Goal: Navigation & Orientation: Find specific page/section

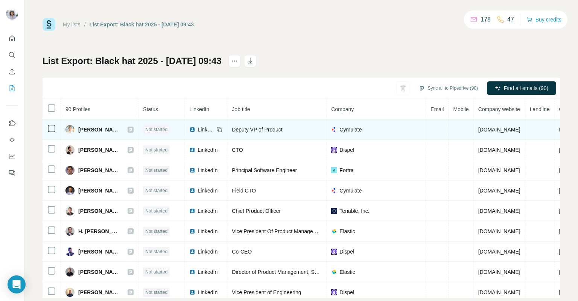
click at [347, 125] on td "Cymulate" at bounding box center [376, 129] width 99 height 20
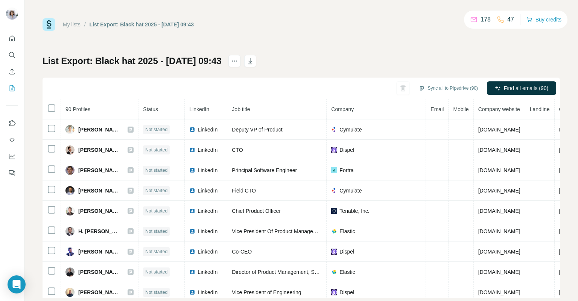
click at [543, 116] on th "Landline" at bounding box center [540, 109] width 29 height 20
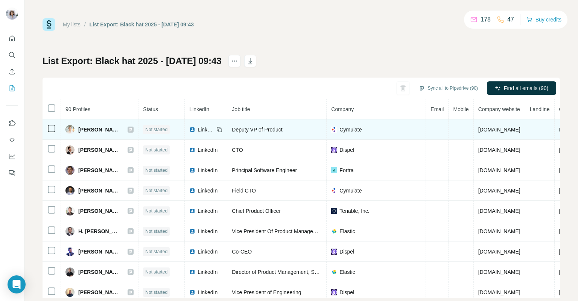
click at [536, 121] on td at bounding box center [540, 129] width 29 height 20
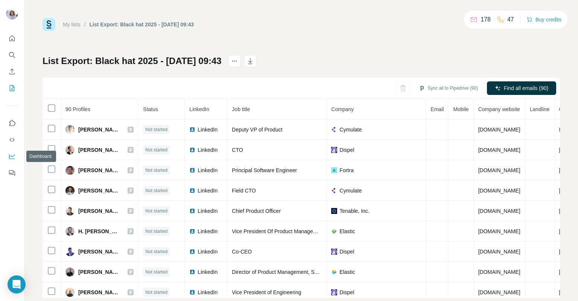
click at [14, 155] on icon "Dashboard" at bounding box center [12, 157] width 8 height 8
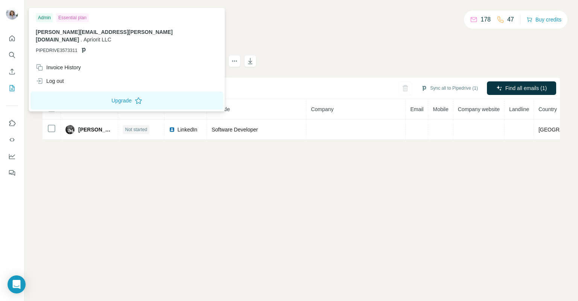
click at [14, 20] on div at bounding box center [12, 15] width 12 height 14
click at [17, 90] on button "My lists" at bounding box center [12, 88] width 12 height 14
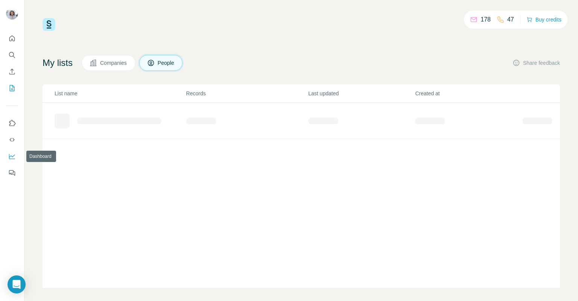
click at [12, 159] on icon "Dashboard" at bounding box center [12, 157] width 8 height 8
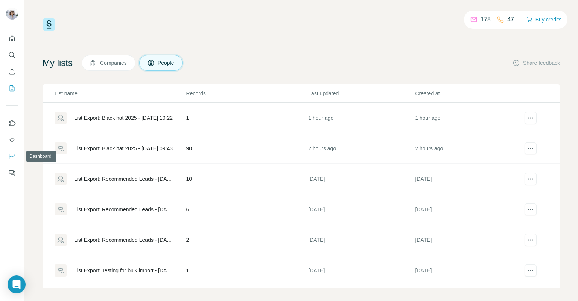
click at [11, 156] on icon "Dashboard" at bounding box center [12, 157] width 8 height 8
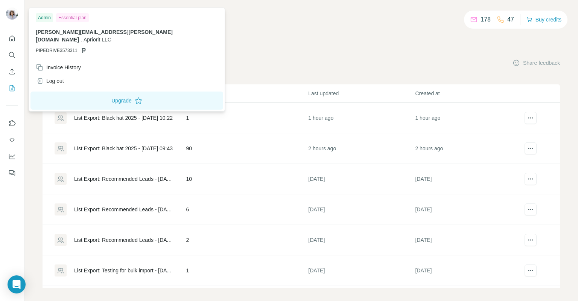
click at [9, 12] on img at bounding box center [12, 14] width 12 height 12
